Goal: Task Accomplishment & Management: Manage account settings

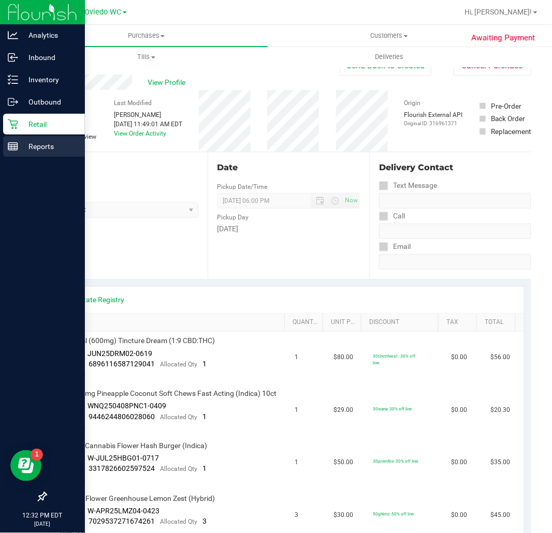
click at [35, 146] on p "Reports" at bounding box center [49, 146] width 62 height 12
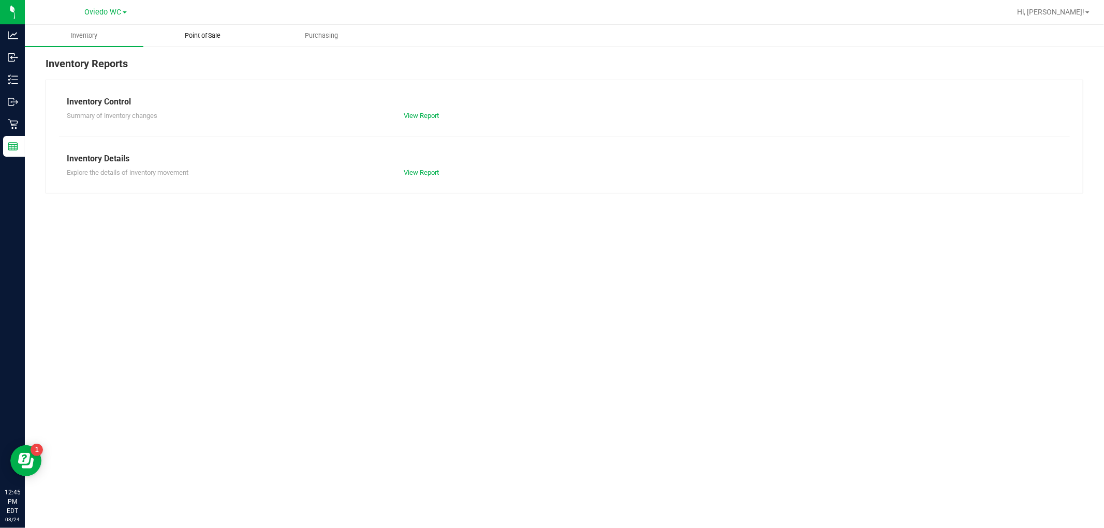
click at [205, 35] on span "Point of Sale" at bounding box center [203, 35] width 64 height 9
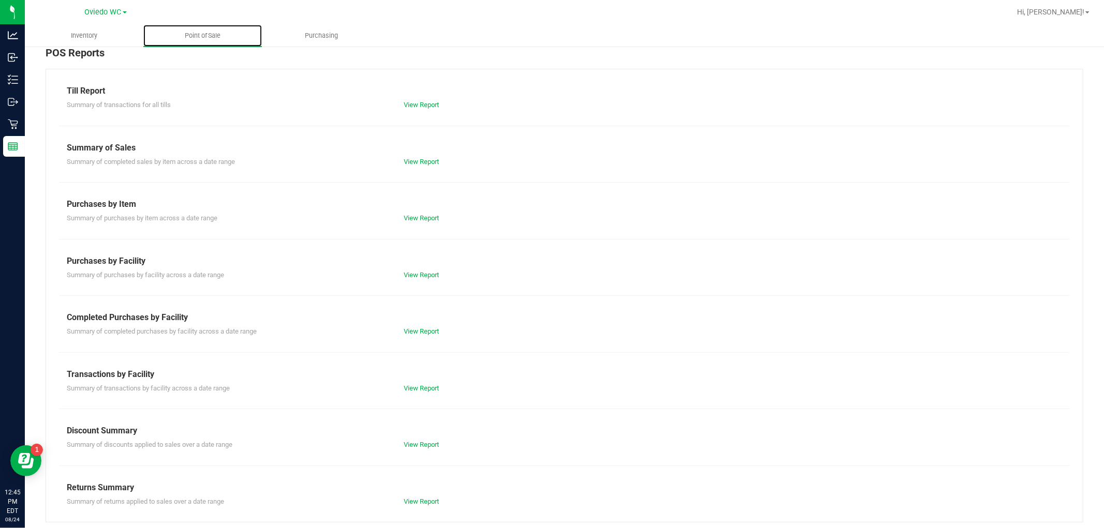
scroll to position [16, 0]
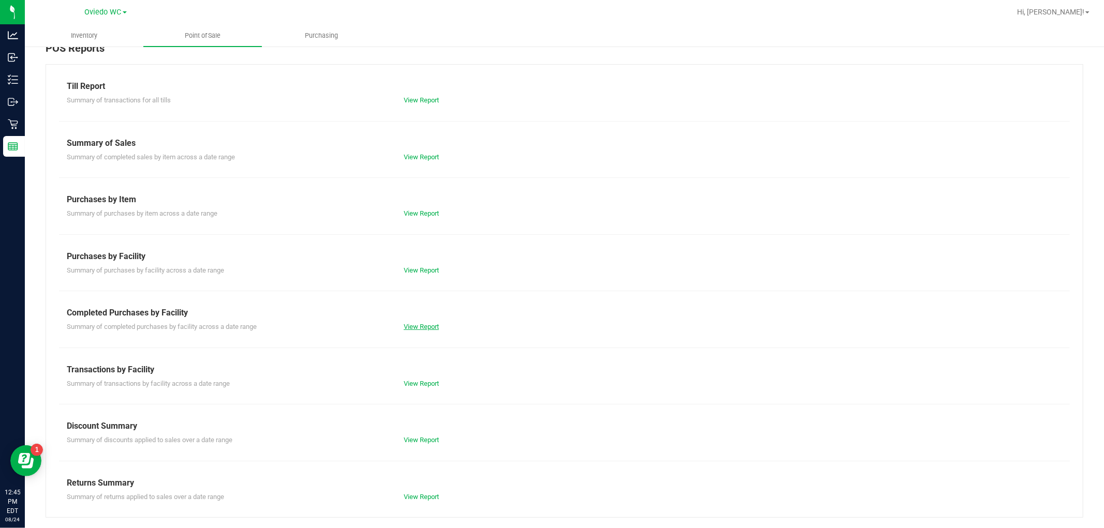
click at [426, 327] on link "View Report" at bounding box center [421, 327] width 35 height 8
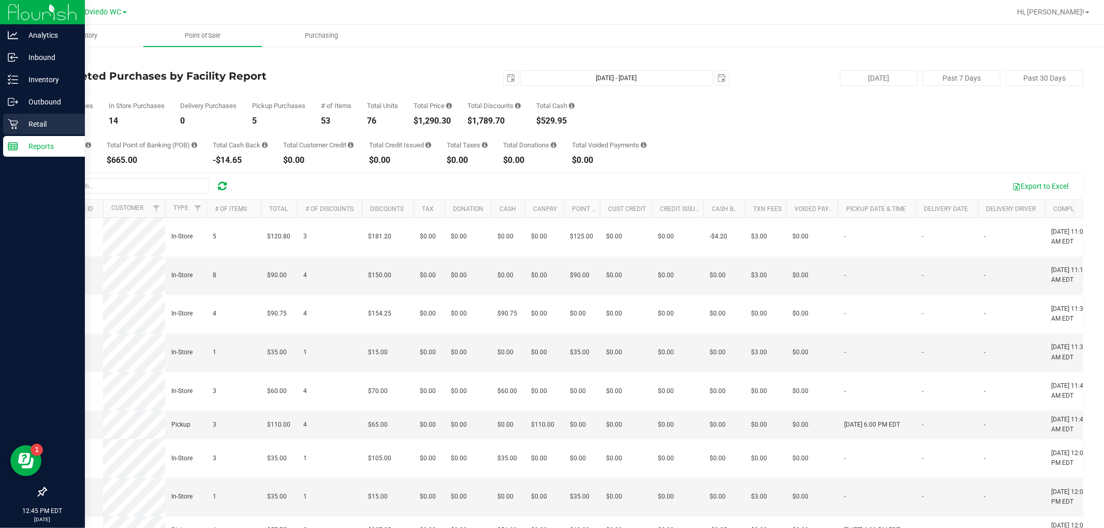
click at [19, 122] on p "Retail" at bounding box center [49, 124] width 62 height 12
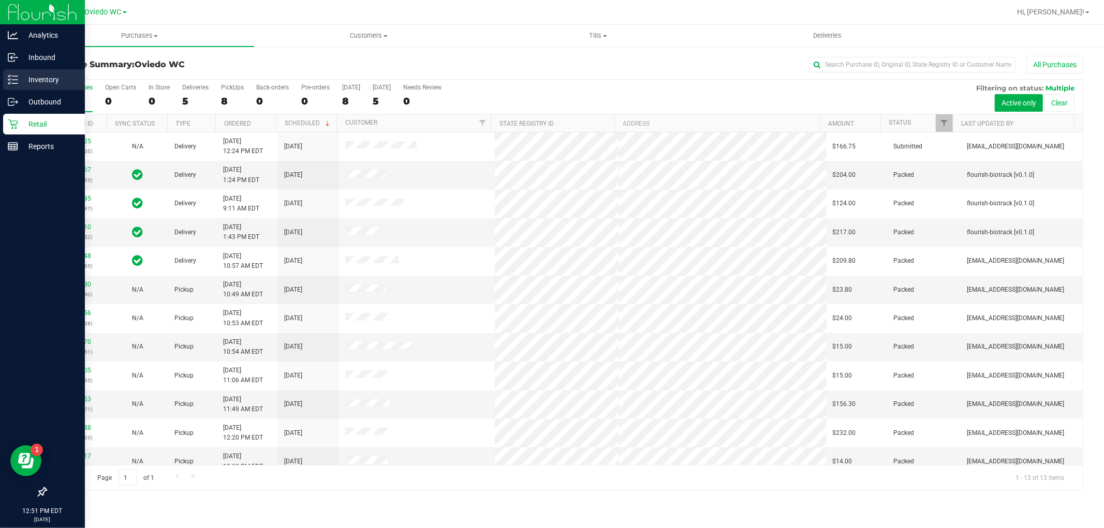
click at [49, 76] on p "Inventory" at bounding box center [49, 79] width 62 height 12
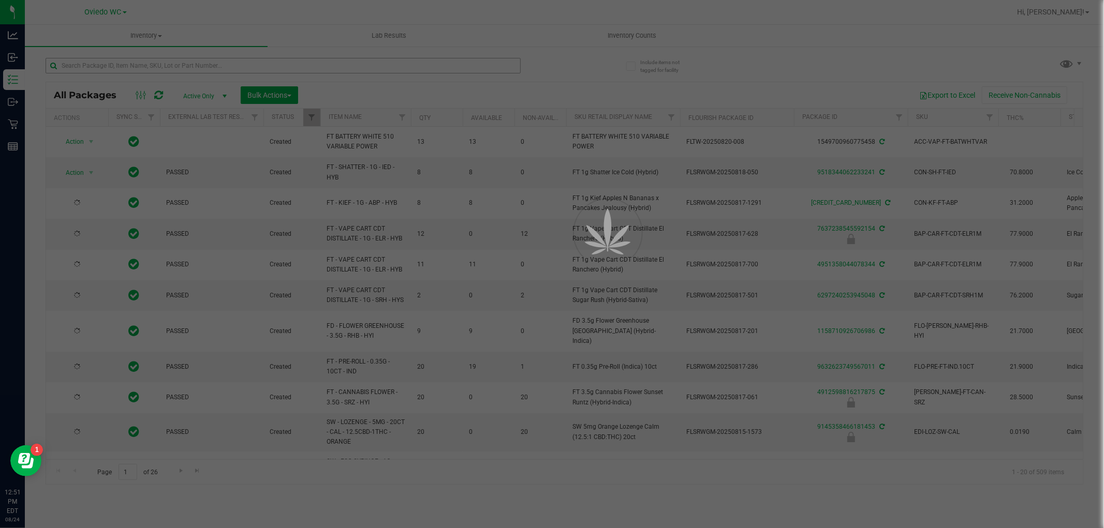
type input "2026-02-15"
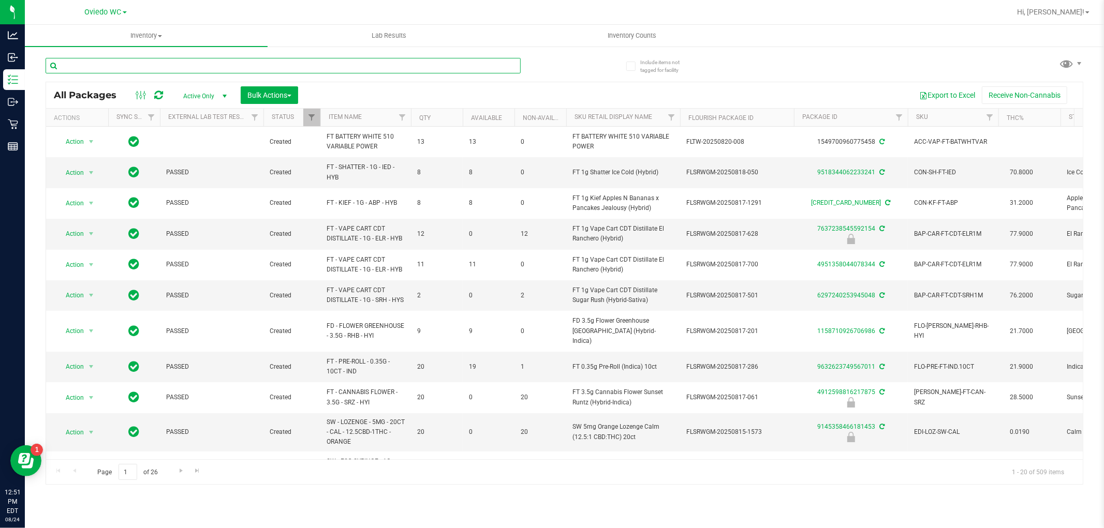
click at [137, 64] on input "text" at bounding box center [283, 66] width 475 height 16
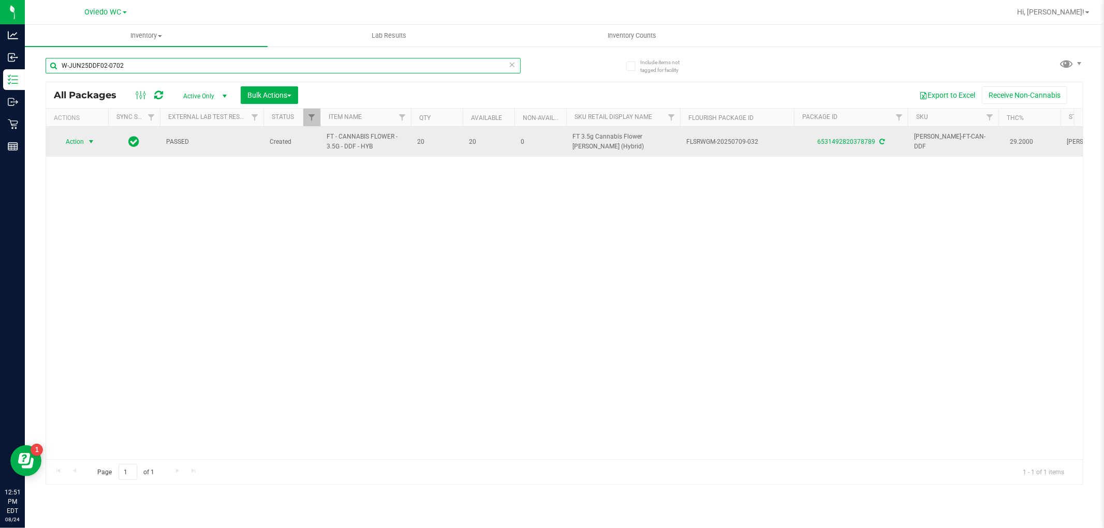
type input "W-JUN25DDF02-0702"
click at [79, 137] on span "Action" at bounding box center [70, 142] width 28 height 14
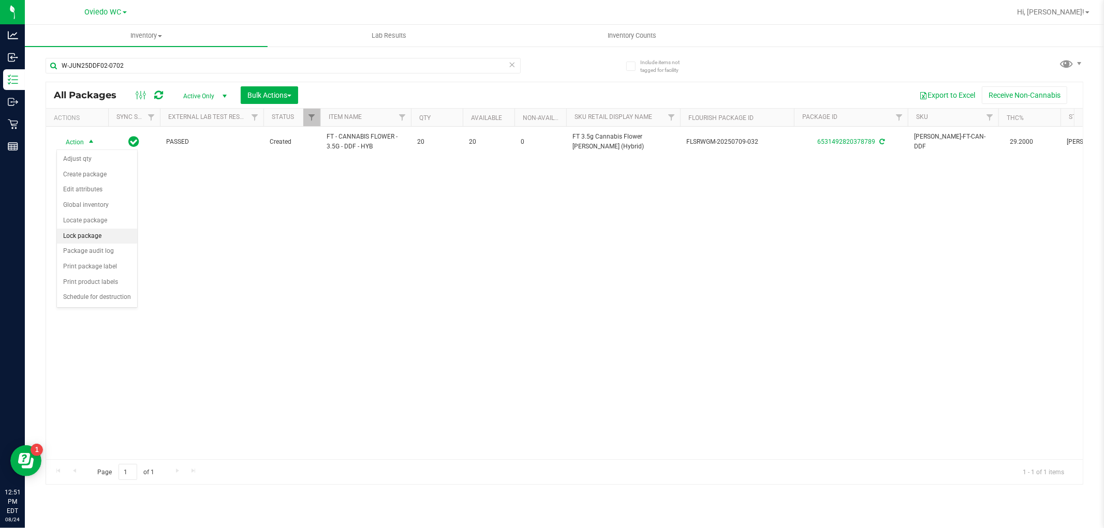
click at [94, 234] on li "Lock package" at bounding box center [97, 237] width 80 height 16
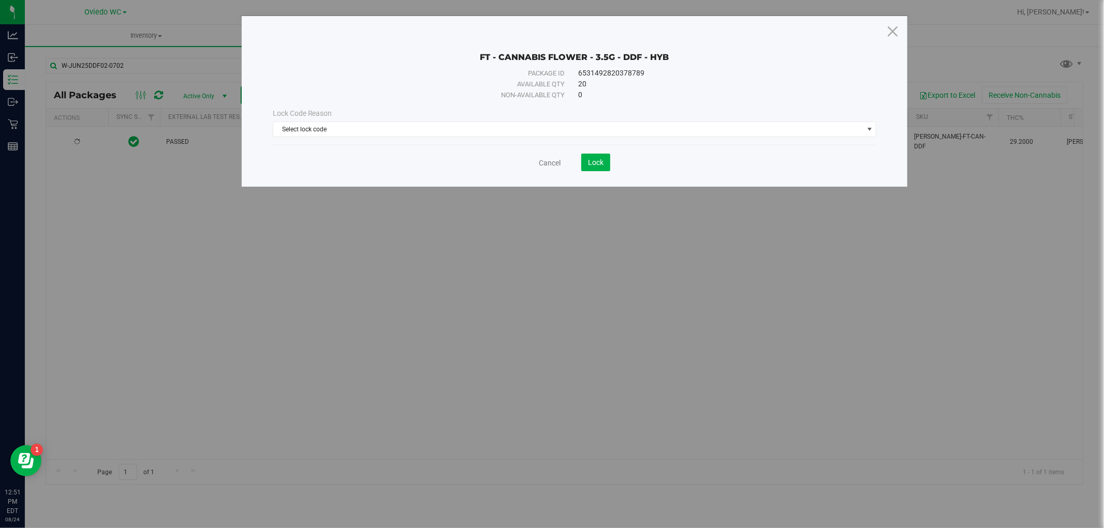
click at [379, 119] on div "Lock Code Reason" at bounding box center [575, 113] width 604 height 11
click at [379, 128] on span "Select lock code" at bounding box center [568, 129] width 590 height 14
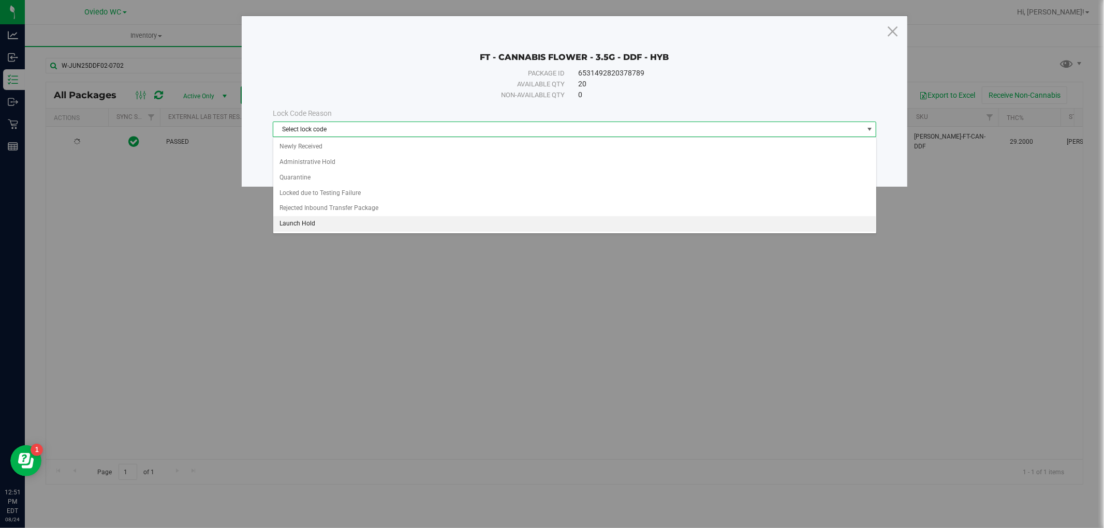
click at [374, 230] on li "Launch Hold" at bounding box center [574, 224] width 603 height 16
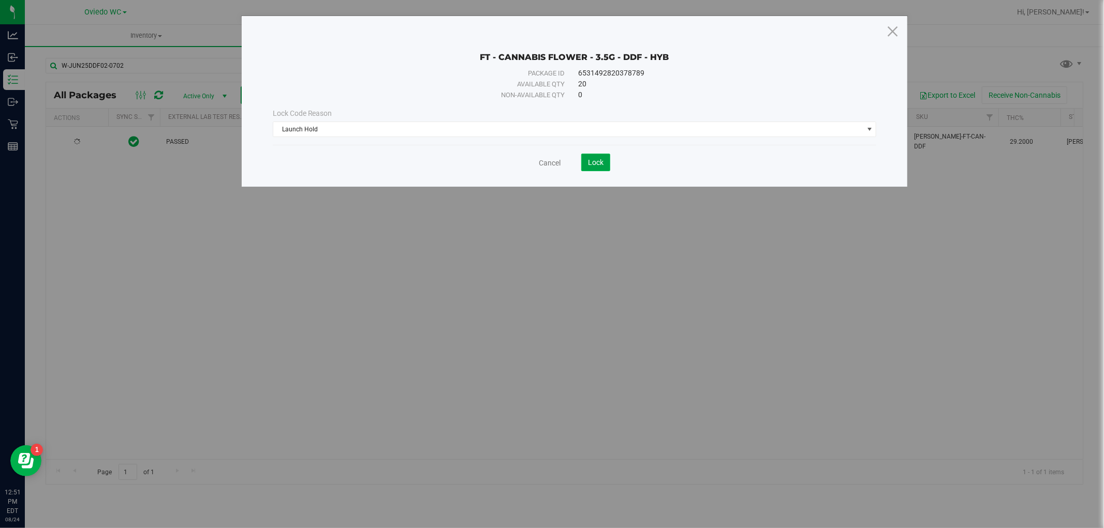
click at [551, 164] on span "Lock" at bounding box center [596, 162] width 16 height 8
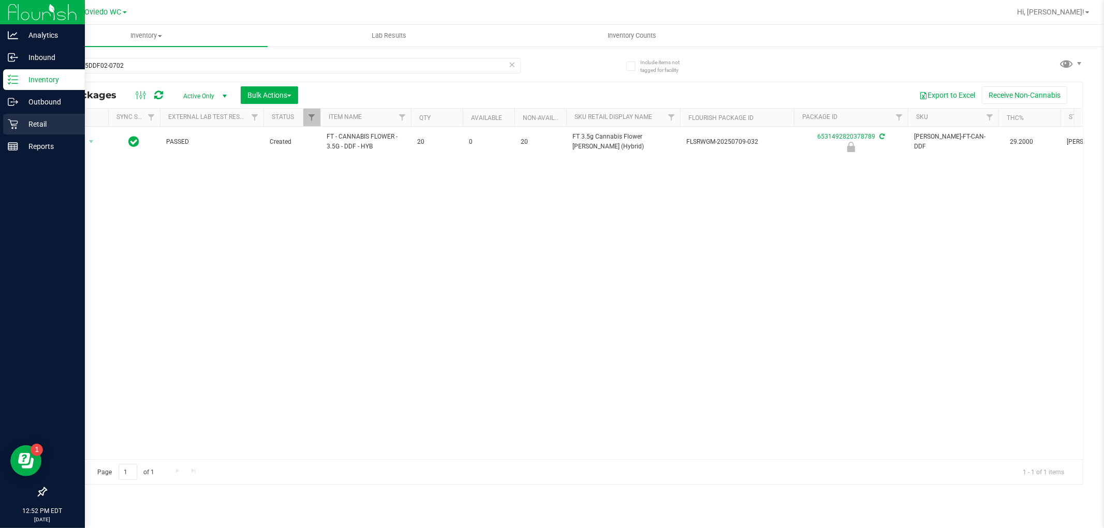
click at [0, 125] on link "Retail" at bounding box center [42, 125] width 85 height 22
click at [17, 123] on icon at bounding box center [13, 124] width 10 height 10
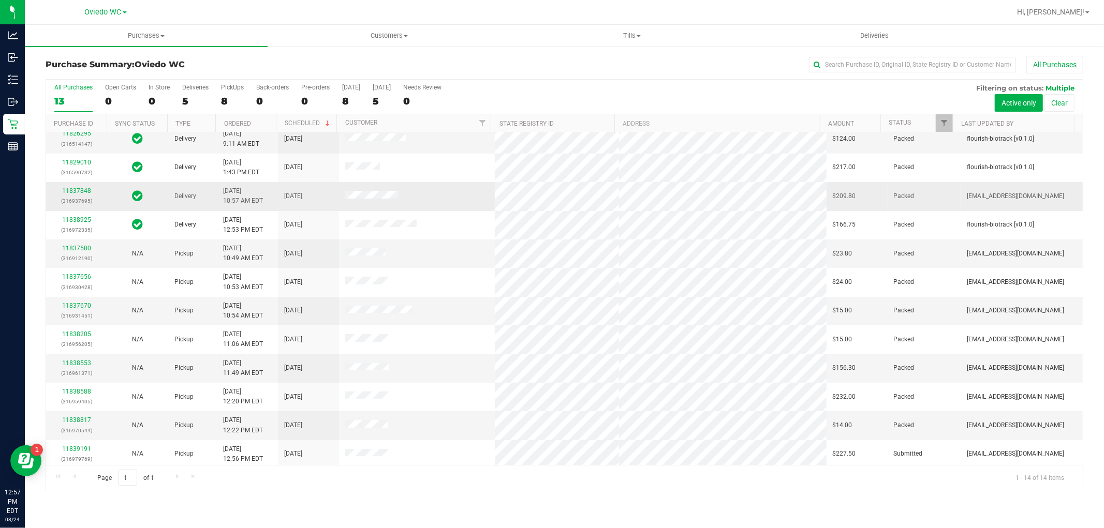
scroll to position [68, 0]
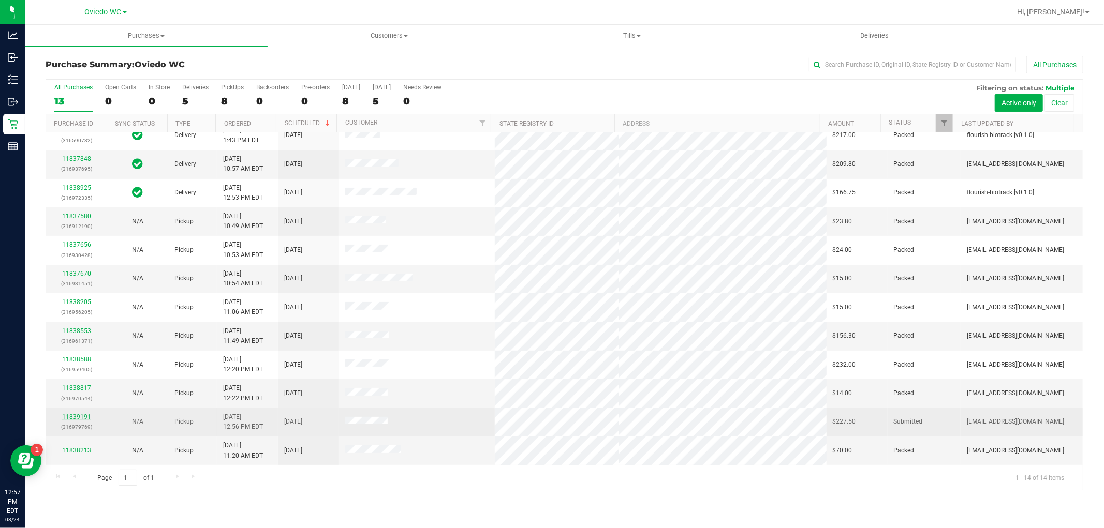
click at [79, 415] on link "11839191" at bounding box center [76, 417] width 29 height 7
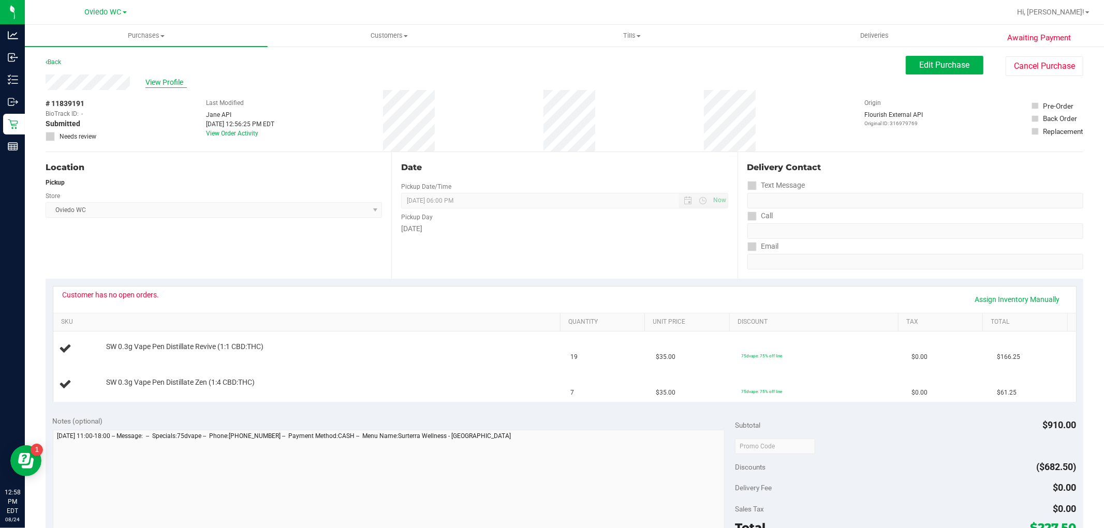
click at [165, 85] on span "View Profile" at bounding box center [165, 82] width 41 height 11
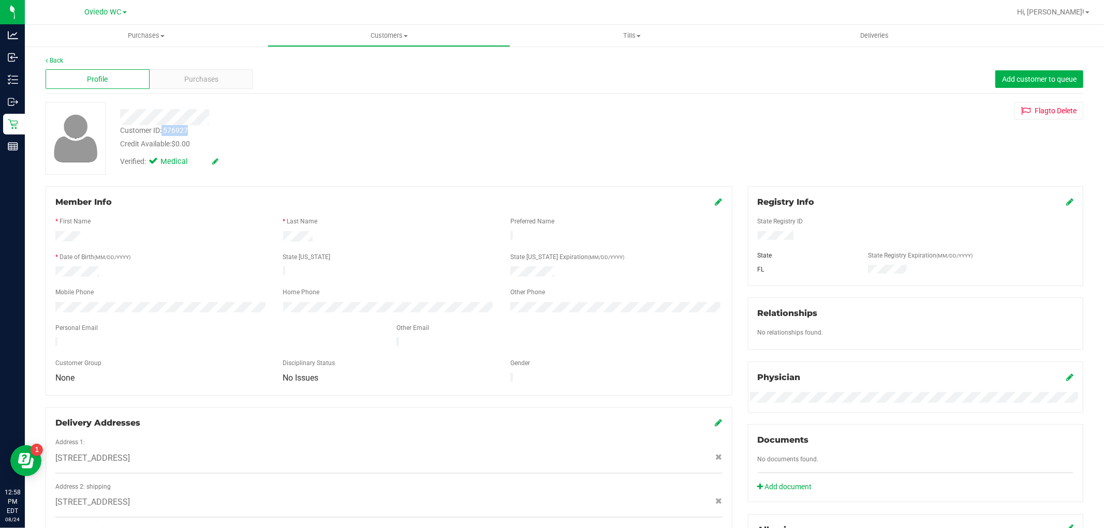
drag, startPoint x: 163, startPoint y: 127, endPoint x: 182, endPoint y: 132, distance: 19.8
click at [187, 131] on div "Customer ID: 576927" at bounding box center [154, 130] width 68 height 11
copy div "576927"
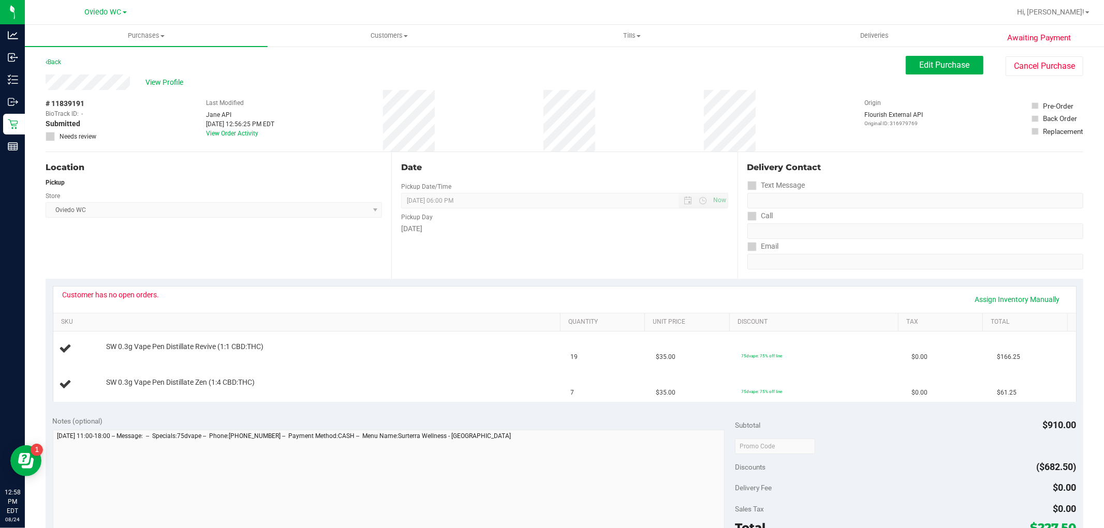
drag, startPoint x: 89, startPoint y: 104, endPoint x: 38, endPoint y: 105, distance: 50.2
click at [38, 105] on div "Awaiting Payment Back Edit Purchase Cancel Purchase View Profile # 11839191 Bio…" at bounding box center [564, 452] width 1079 height 812
copy div "# 11839191"
click at [132, 258] on div "Location Pickup Store [GEOGRAPHIC_DATA][PERSON_NAME] Select Store [PERSON_NAME]…" at bounding box center [219, 215] width 346 height 127
click at [926, 60] on span "Edit Purchase" at bounding box center [945, 65] width 50 height 10
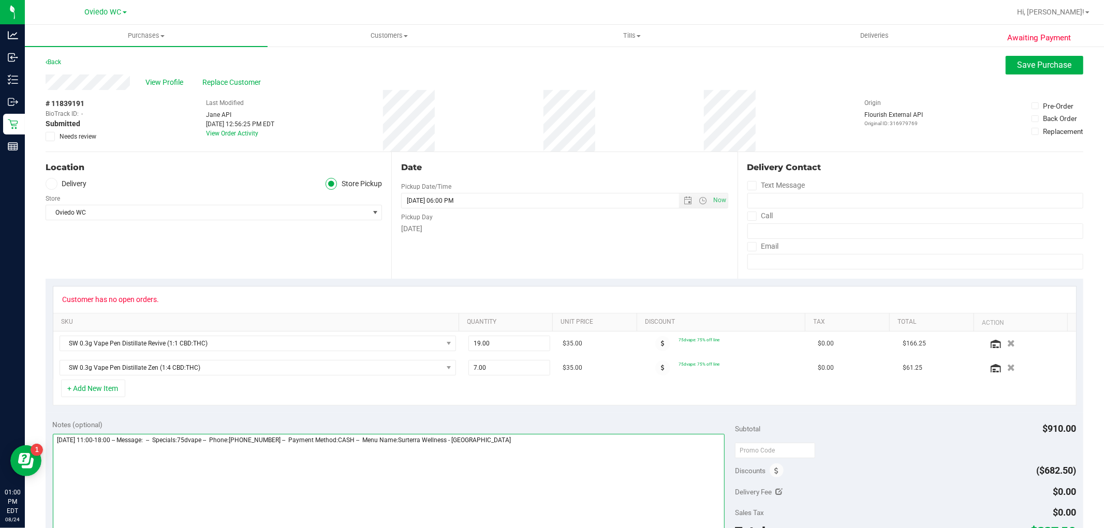
click at [505, 443] on textarea at bounding box center [389, 483] width 672 height 99
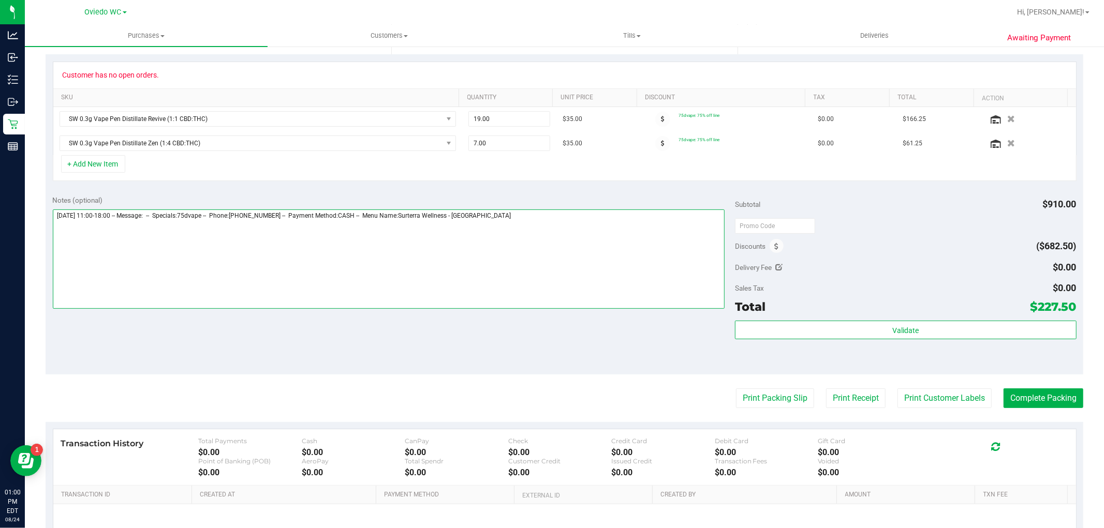
scroll to position [230, 0]
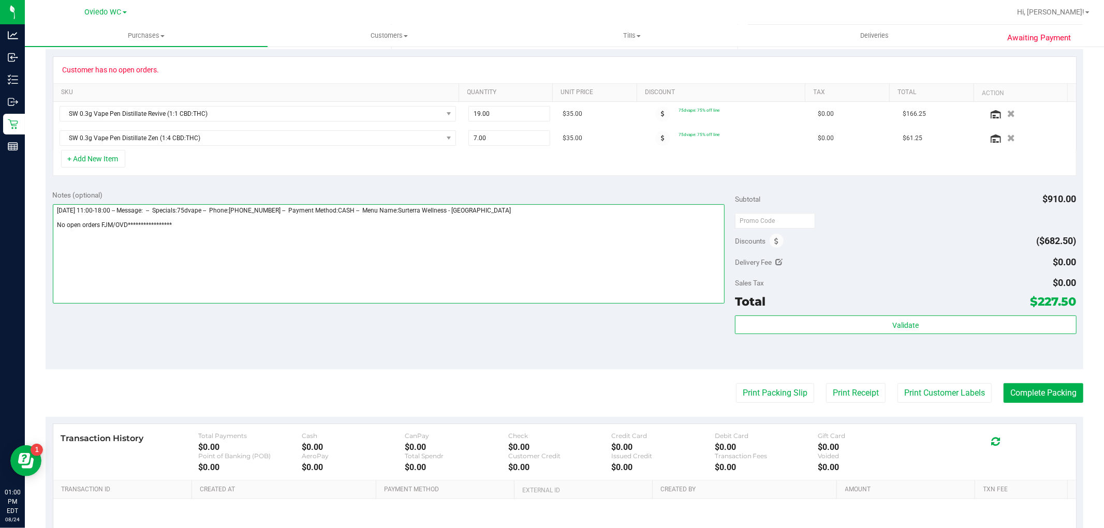
type textarea "**********"
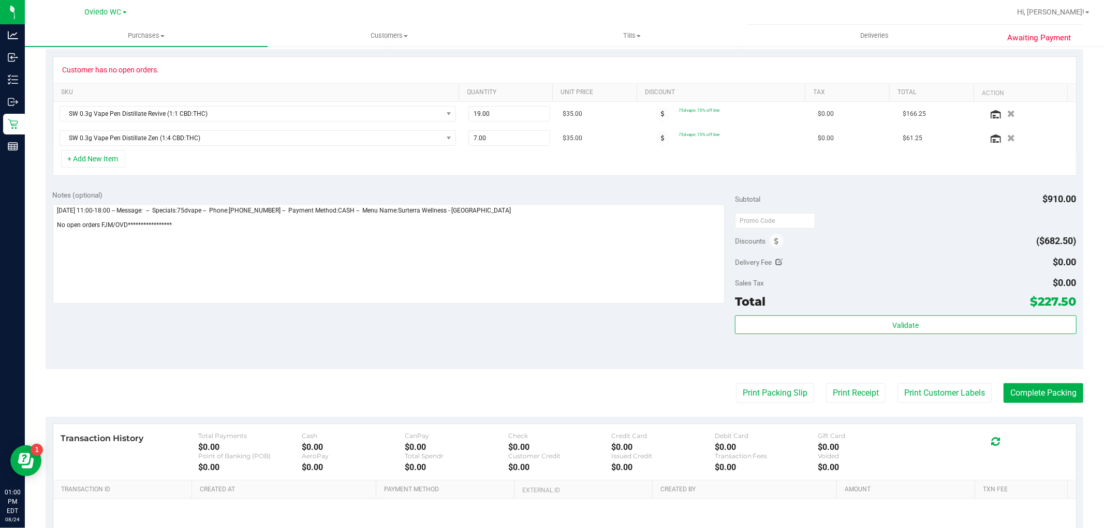
click at [605, 349] on div "Notes (optional) Subtotal $910.00 Discounts ($682.50) Delivery Fee $0.00 Sales …" at bounding box center [565, 276] width 1038 height 186
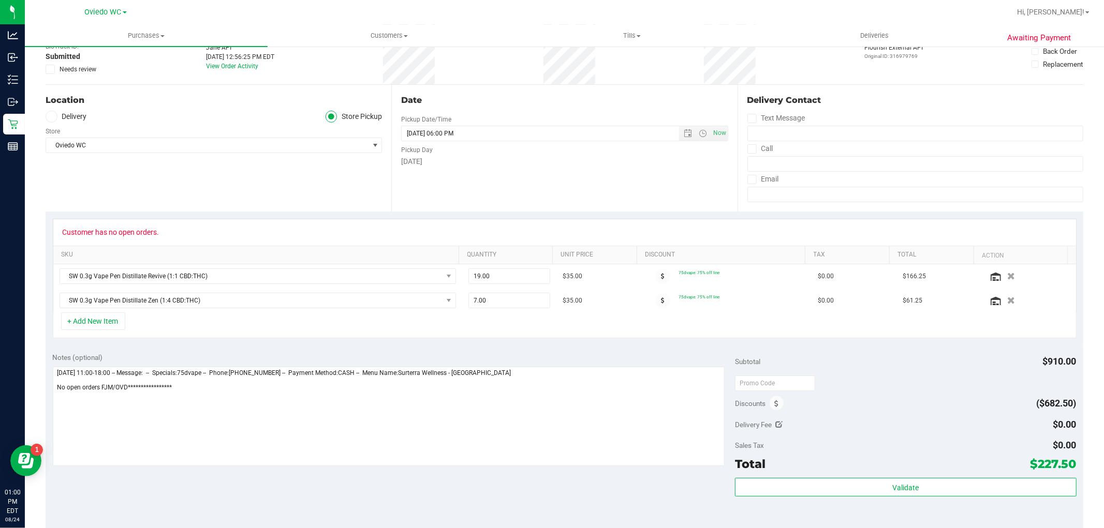
scroll to position [0, 0]
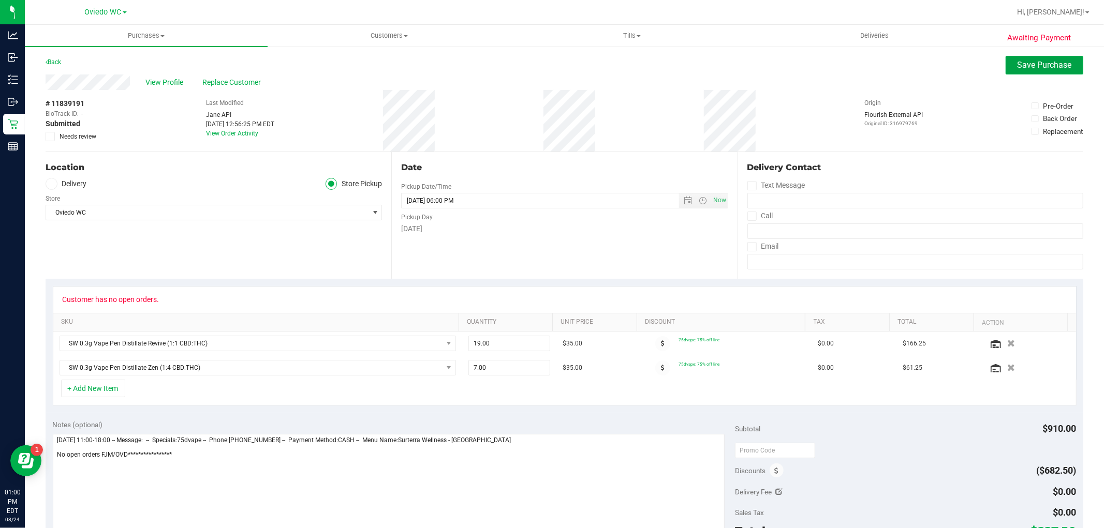
click at [1027, 60] on span "Save Purchase" at bounding box center [1045, 65] width 54 height 10
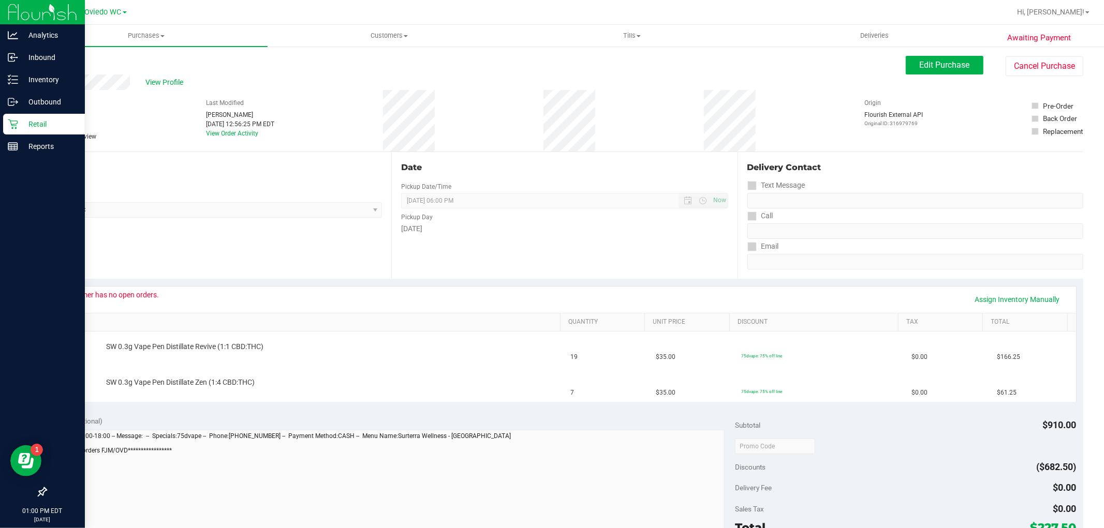
click at [19, 119] on p "Retail" at bounding box center [49, 124] width 62 height 12
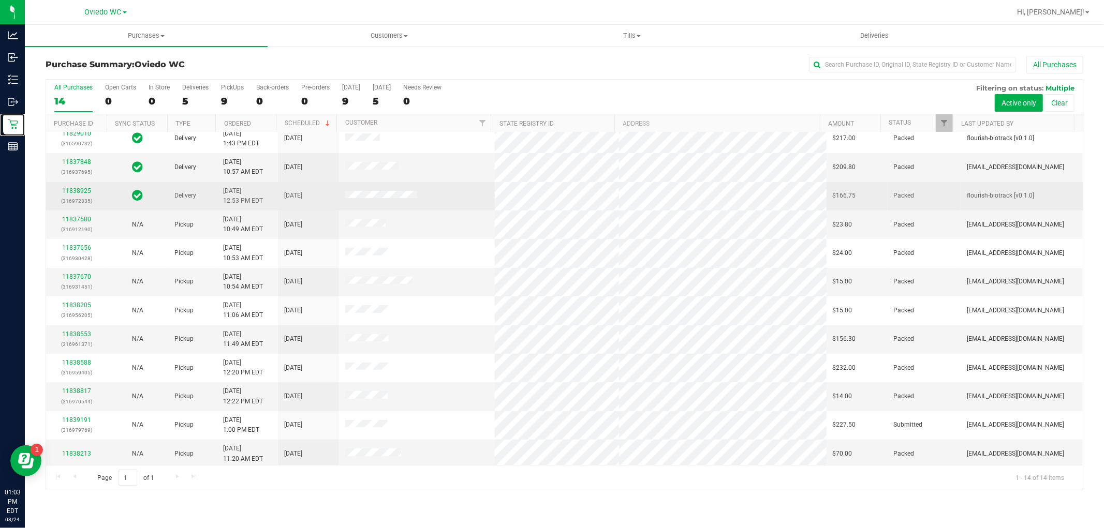
scroll to position [68, 0]
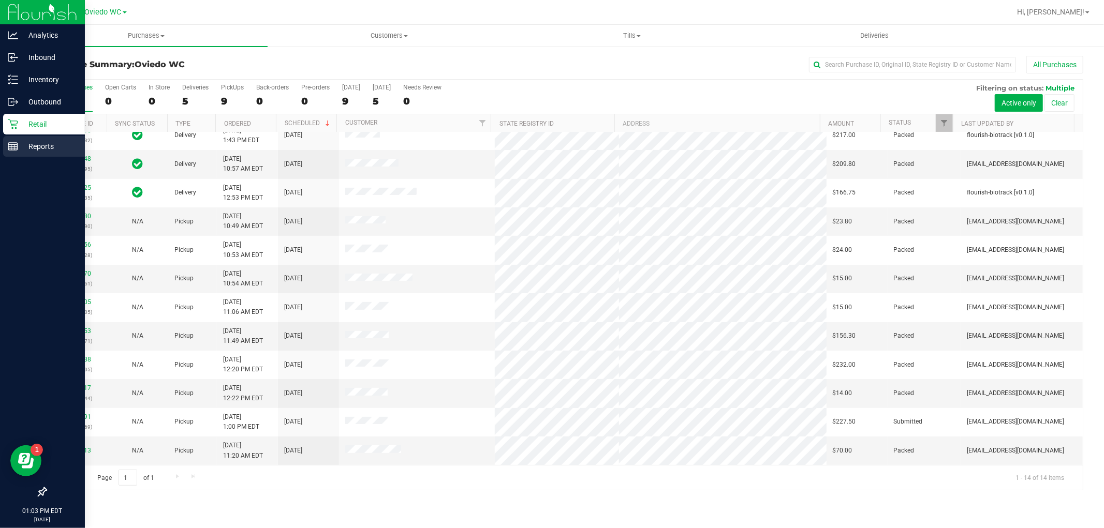
click at [24, 140] on p "Reports" at bounding box center [49, 146] width 62 height 12
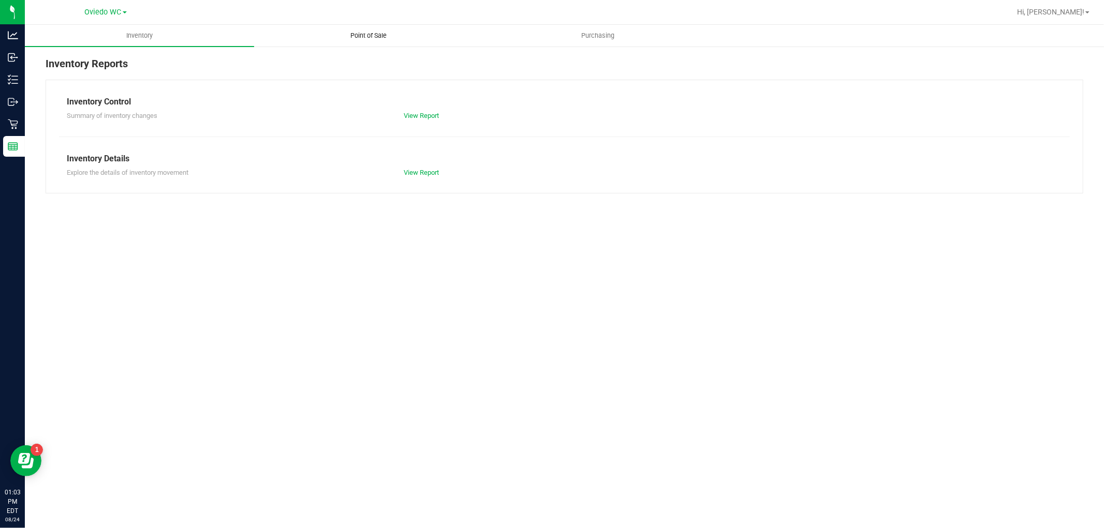
click at [369, 38] on span "Point of Sale" at bounding box center [369, 35] width 64 height 9
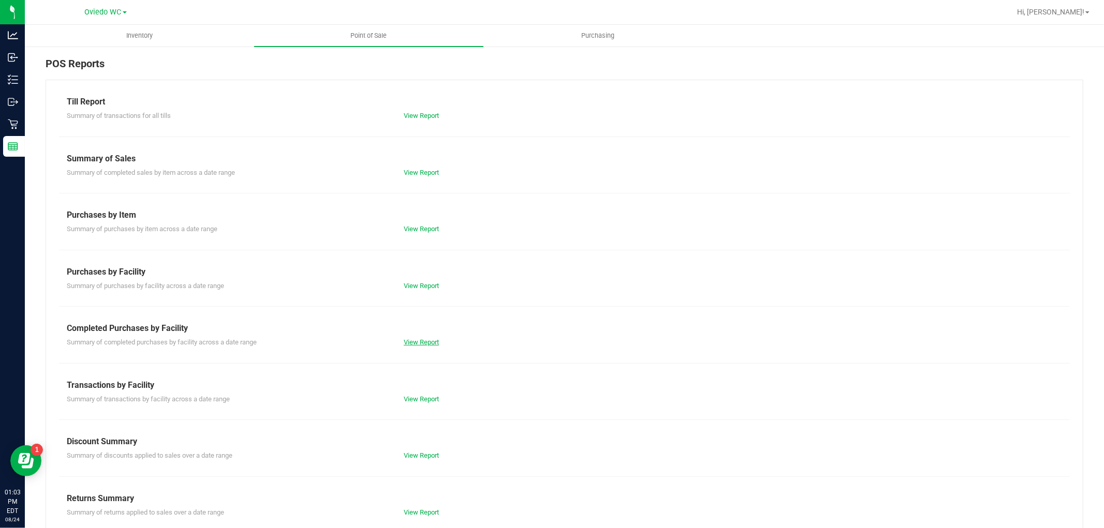
click at [423, 338] on link "View Report" at bounding box center [421, 342] width 35 height 8
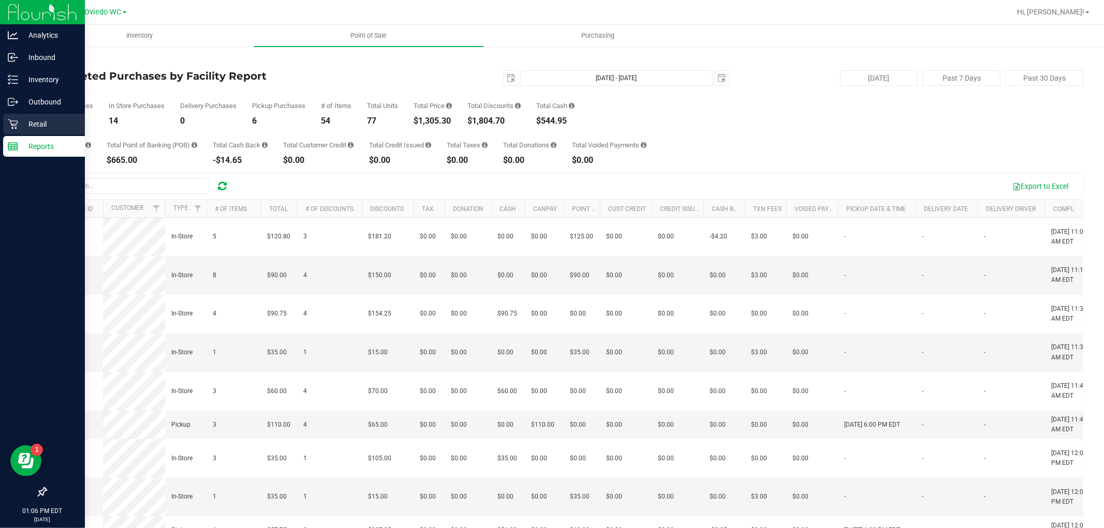
click at [24, 118] on p "Retail" at bounding box center [49, 124] width 62 height 12
